Goal: Entertainment & Leisure: Browse casually

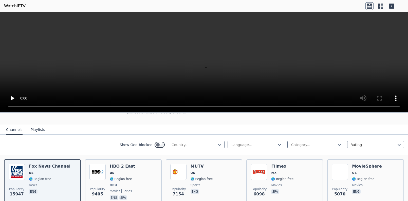
scroll to position [45, 0]
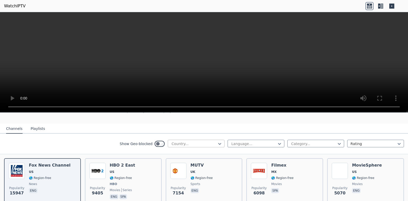
click at [186, 145] on div at bounding box center [194, 144] width 46 height 5
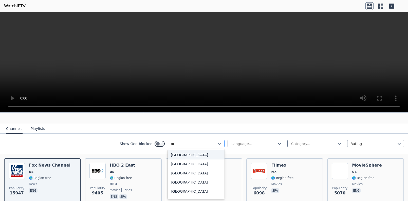
type input "****"
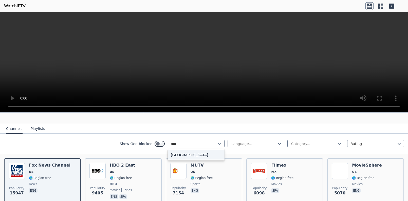
click at [180, 154] on div "[GEOGRAPHIC_DATA]" at bounding box center [196, 155] width 57 height 9
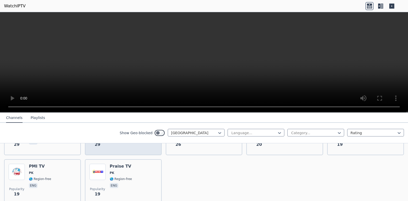
scroll to position [250, 0]
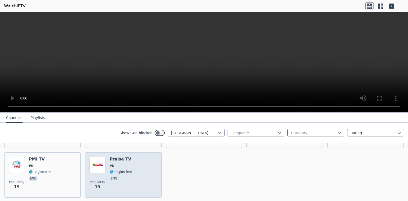
click at [124, 162] on h6 "Praise TV" at bounding box center [121, 159] width 22 height 5
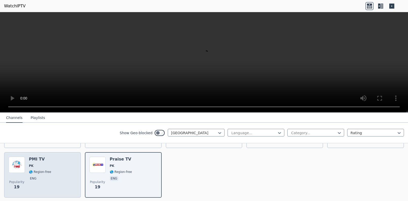
click at [42, 177] on span "eng" at bounding box center [40, 179] width 22 height 6
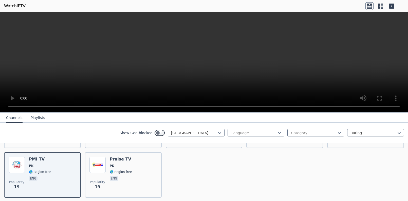
click at [33, 116] on button "Playlists" at bounding box center [38, 118] width 14 height 10
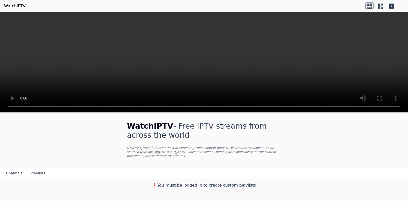
click at [15, 172] on button "Channels" at bounding box center [14, 174] width 16 height 10
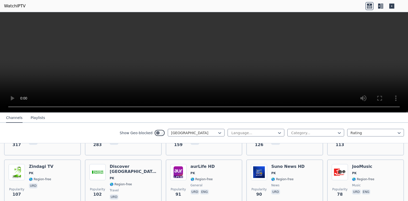
scroll to position [88, 0]
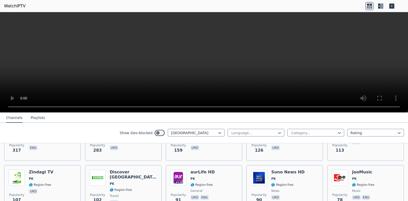
click at [204, 129] on div "Show Geo-blocked Pakistan Language... Category... Rating" at bounding box center [204, 133] width 408 height 21
click at [205, 131] on div at bounding box center [194, 133] width 46 height 5
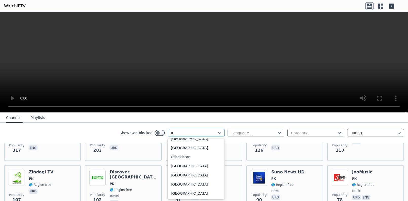
scroll to position [0, 0]
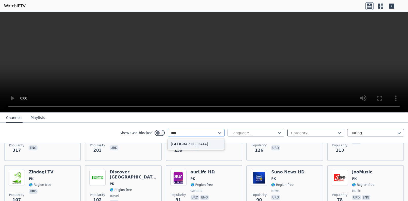
type input "*****"
click at [188, 144] on div "[GEOGRAPHIC_DATA]" at bounding box center [196, 144] width 57 height 9
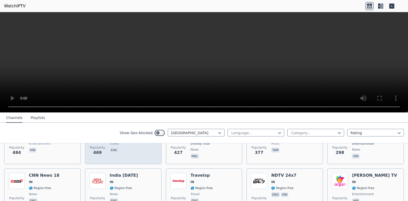
scroll to position [141, 0]
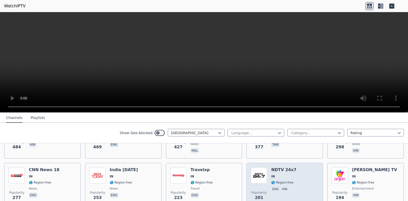
click at [271, 172] on h6 "NDTV 24x7" at bounding box center [283, 170] width 25 height 5
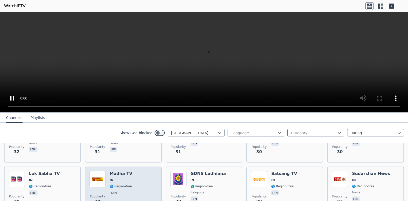
scroll to position [949, 0]
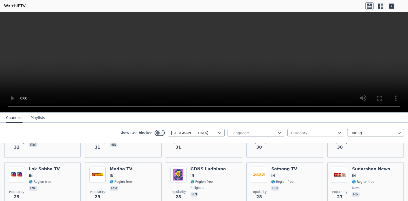
click at [313, 134] on div at bounding box center [314, 133] width 46 height 5
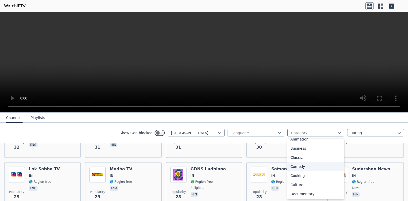
scroll to position [188, 0]
click at [317, 173] on div "Sports" at bounding box center [316, 175] width 57 height 9
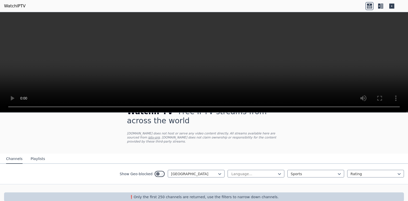
scroll to position [23, 0]
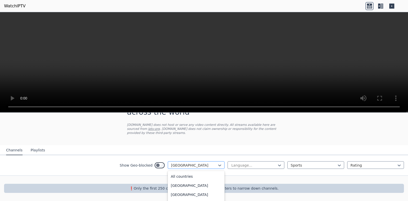
click at [197, 164] on div at bounding box center [194, 165] width 46 height 5
click at [193, 177] on div "All countries" at bounding box center [196, 176] width 57 height 9
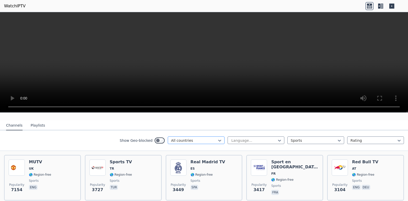
scroll to position [54, 0]
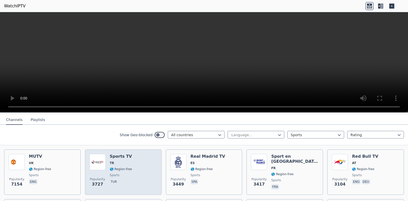
click at [123, 162] on span "TR" at bounding box center [121, 163] width 22 height 4
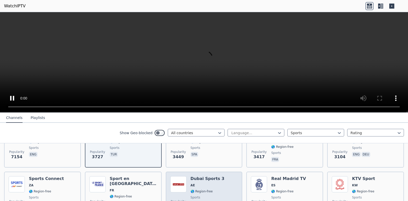
scroll to position [112, 0]
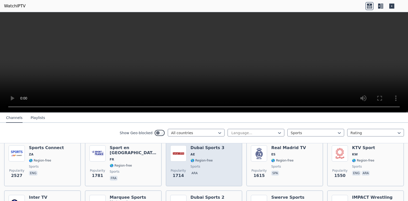
click at [215, 158] on div "Dubai Sports 3 AE 🌎 Region-free sports ara" at bounding box center [208, 164] width 34 height 37
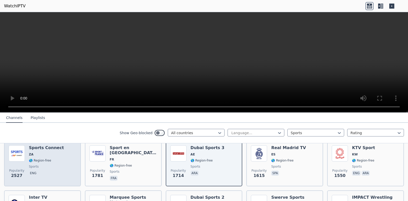
click at [73, 169] on div "Popularity 2527 Sports Connect ZA 🌎 Region-free sports eng" at bounding box center [43, 164] width 68 height 37
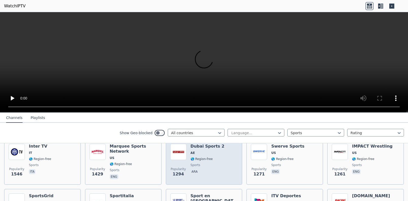
scroll to position [162, 0]
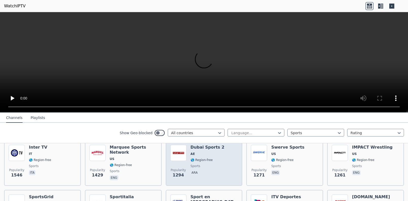
click at [191, 163] on div "Dubai Sports 2 AE 🌎 Region-free sports ara" at bounding box center [208, 163] width 34 height 37
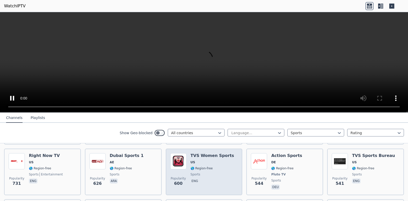
scroll to position [356, 0]
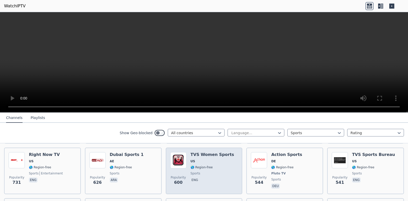
click at [216, 172] on span "sports" at bounding box center [213, 174] width 44 height 4
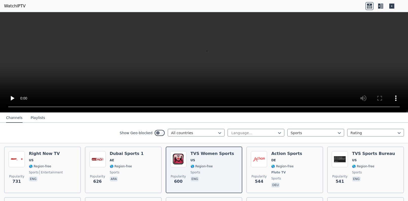
scroll to position [358, 0]
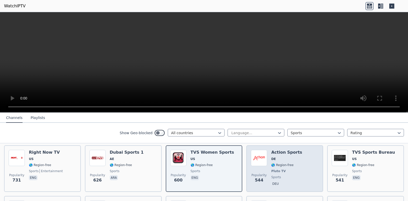
click at [273, 169] on div "Action Sports DE 🌎 Region-free Pluto TV sports deu" at bounding box center [286, 169] width 31 height 38
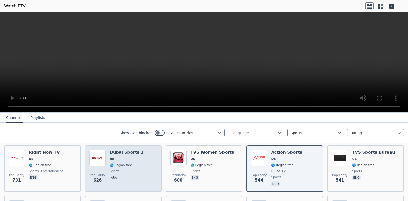
click at [140, 169] on div "Popularity 626 Dubai Sports 1 AE 🌎 Region-free sports ara" at bounding box center [124, 169] width 68 height 38
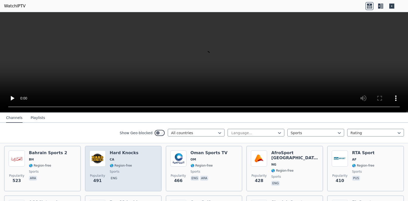
scroll to position [409, 0]
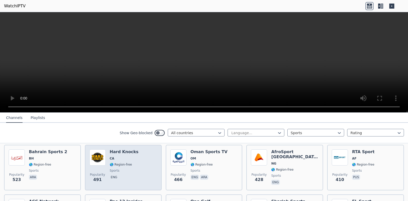
click at [140, 169] on div "Popularity 491 Hard Knocks CA 🌎 Region-free sports eng" at bounding box center [124, 168] width 68 height 37
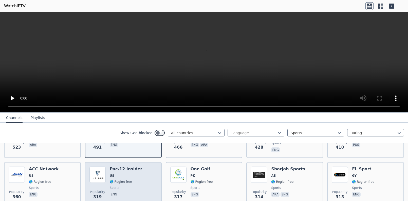
scroll to position [446, 0]
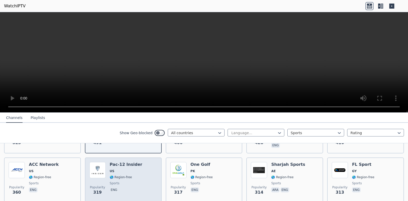
click at [140, 169] on div "Popularity 319 Pac-12 Insider US 🌎 Region-free sports eng" at bounding box center [124, 180] width 68 height 37
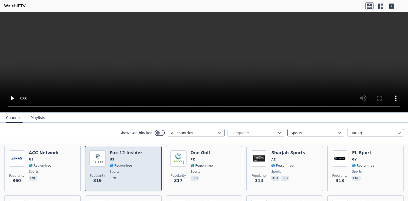
scroll to position [459, 0]
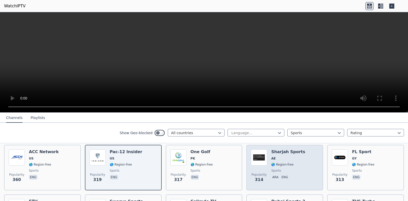
click at [286, 167] on div "Sharjah Sports AE 🌎 Region-free sports ara eng" at bounding box center [288, 168] width 34 height 37
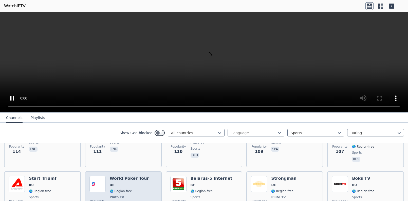
scroll to position [1051, 0]
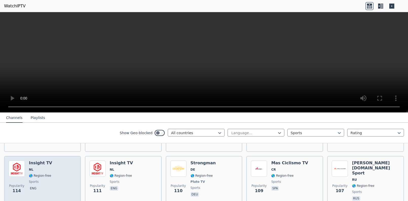
click at [36, 177] on span "🌎 Region-free" at bounding box center [40, 176] width 22 height 4
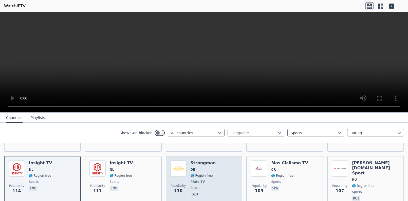
click at [219, 174] on div "Popularity 110 Strongman DE 🌎 Region-free Pluto TV sports deu" at bounding box center [204, 182] width 68 height 42
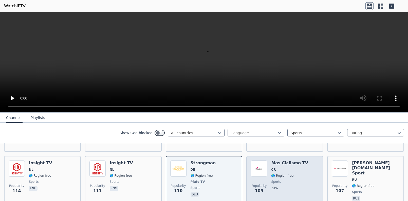
scroll to position [1006, 0]
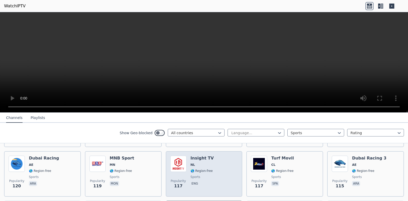
click at [217, 170] on div "Popularity 117 Insight TV NL 🌎 Region-free sports eng" at bounding box center [204, 174] width 68 height 37
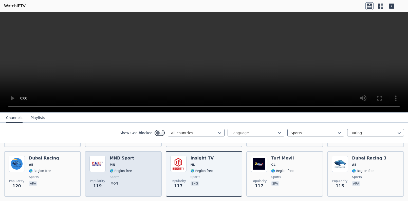
click at [129, 173] on div "MNB Sport MN 🌎 Region-free sports mon" at bounding box center [122, 174] width 25 height 37
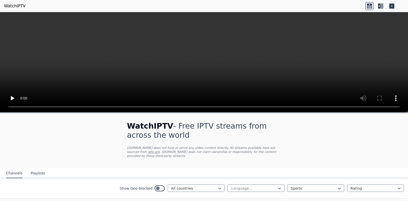
scroll to position [109, 0]
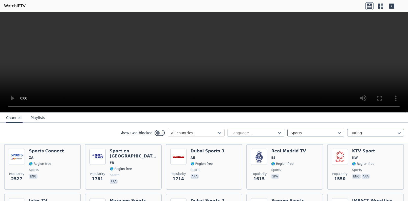
click at [213, 135] on div at bounding box center [194, 133] width 46 height 5
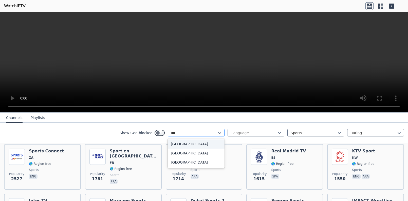
type input "****"
click at [206, 144] on div "[GEOGRAPHIC_DATA]" at bounding box center [196, 144] width 57 height 9
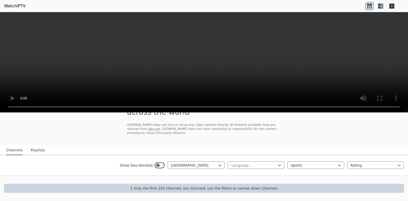
scroll to position [23, 0]
click at [299, 165] on div at bounding box center [314, 165] width 46 height 5
click at [304, 175] on div "All categories" at bounding box center [316, 176] width 57 height 9
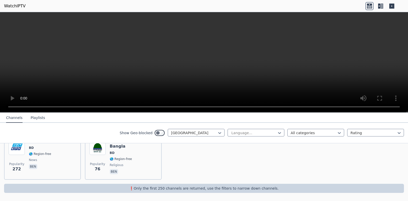
scroll to position [59, 0]
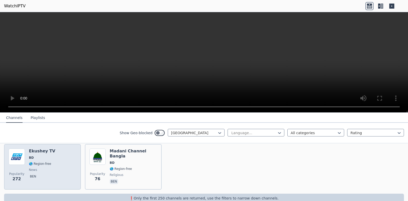
click at [37, 153] on h6 "Ekushey TV" at bounding box center [42, 151] width 26 height 5
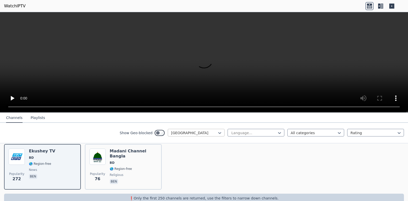
click at [206, 133] on div at bounding box center [194, 133] width 46 height 5
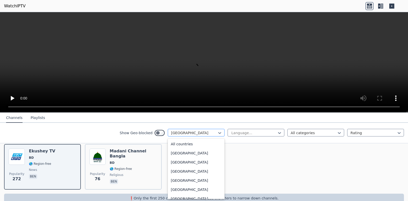
scroll to position [65, 0]
type input "**"
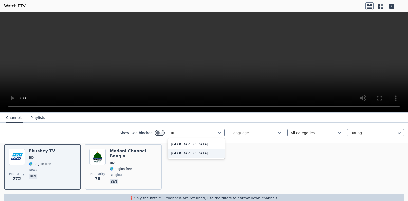
click at [200, 153] on div "[GEOGRAPHIC_DATA]" at bounding box center [196, 153] width 57 height 9
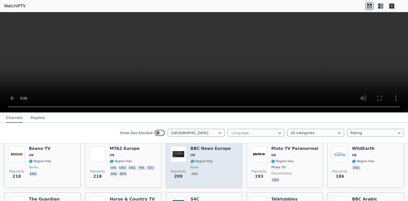
click at [192, 166] on span "news" at bounding box center [195, 168] width 8 height 4
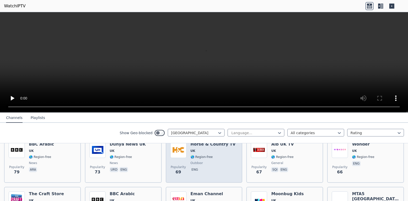
scroll to position [314, 0]
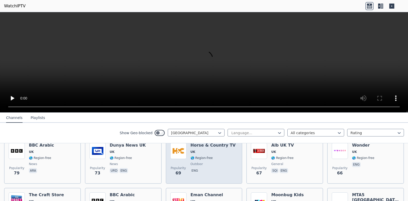
click at [192, 166] on div "Horse & Country TV UK 🌎 Region-free outdoor eng" at bounding box center [213, 161] width 45 height 37
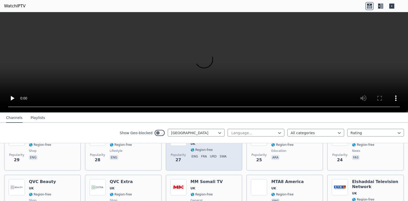
scroll to position [751, 0]
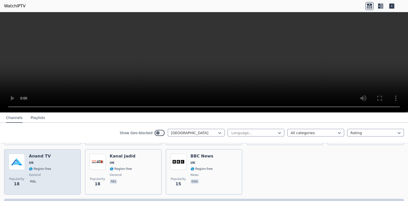
click at [47, 171] on span "🌎 Region-free" at bounding box center [40, 169] width 22 height 4
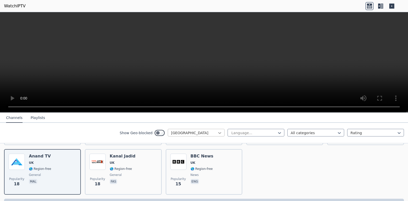
click at [217, 132] on icon at bounding box center [219, 133] width 5 height 5
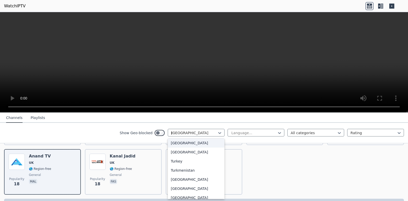
scroll to position [1554, 0]
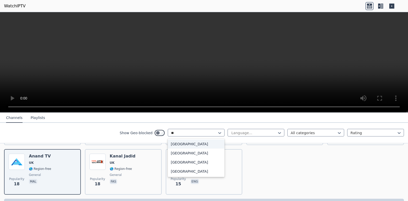
type input "***"
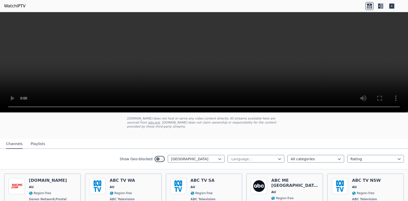
scroll to position [49, 0]
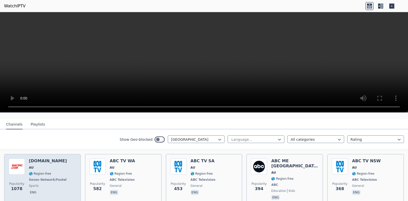
click at [67, 169] on div "Popularity 1078 [DOMAIN_NAME] AU 🌎 Region-free Seven Network/Foxtel sports eng" at bounding box center [43, 180] width 68 height 43
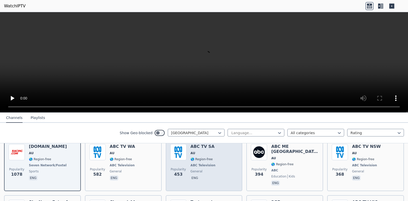
scroll to position [93, 0]
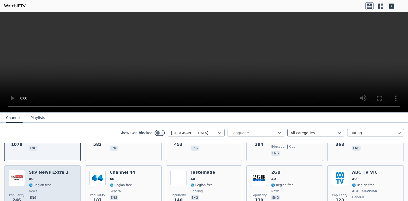
click at [65, 181] on div "Popularity 246 Sky News Extra 1 AU 🌎 Region-free news eng" at bounding box center [43, 189] width 68 height 38
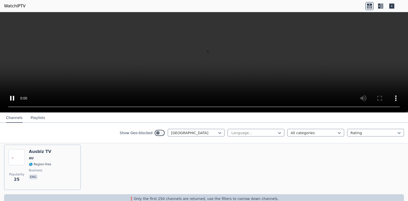
scroll to position [372, 0]
